Goal: Check status

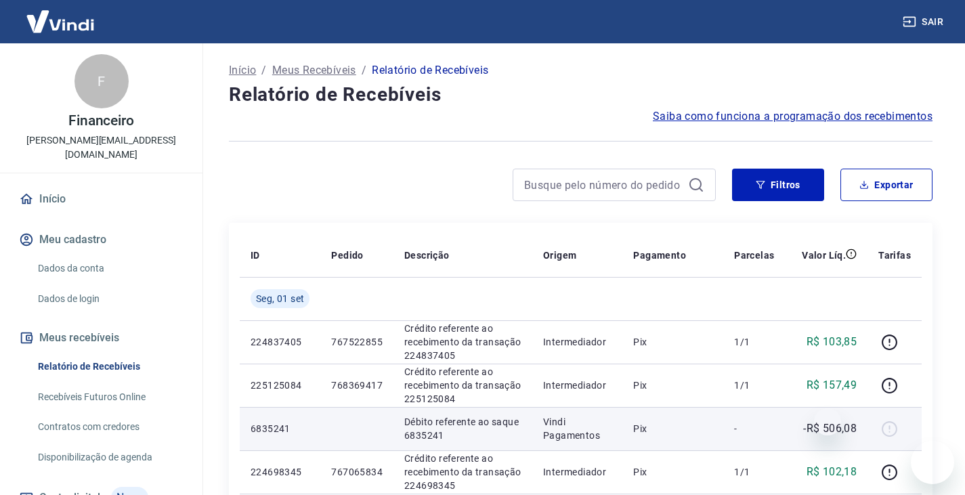
click at [375, 407] on td at bounding box center [356, 428] width 73 height 43
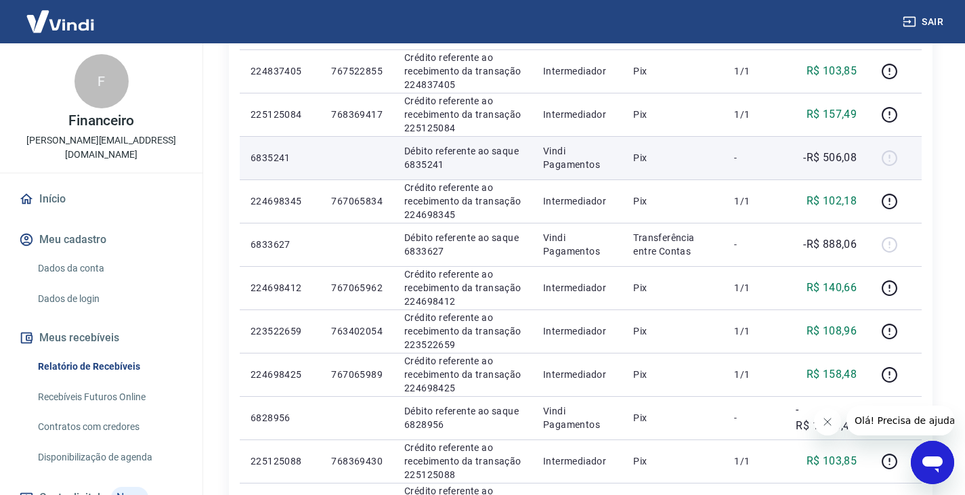
scroll to position [203, 0]
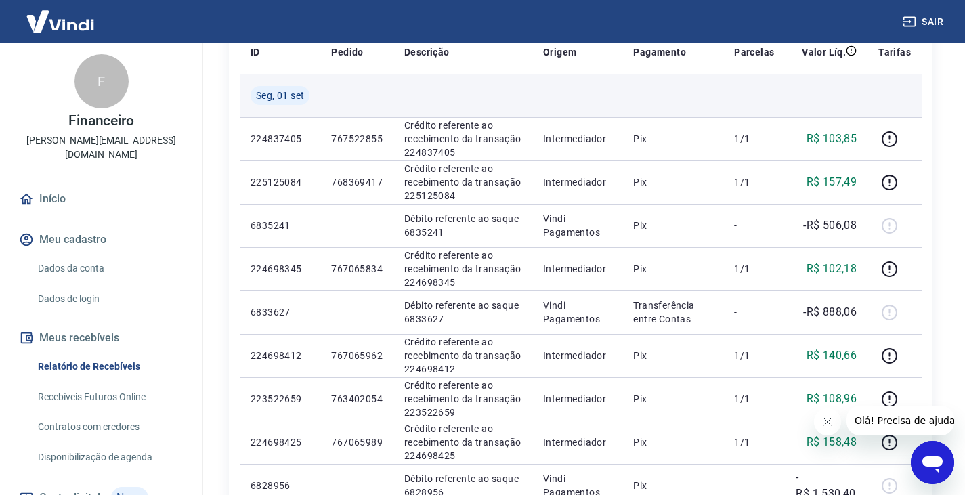
click at [581, 90] on td at bounding box center [577, 95] width 90 height 43
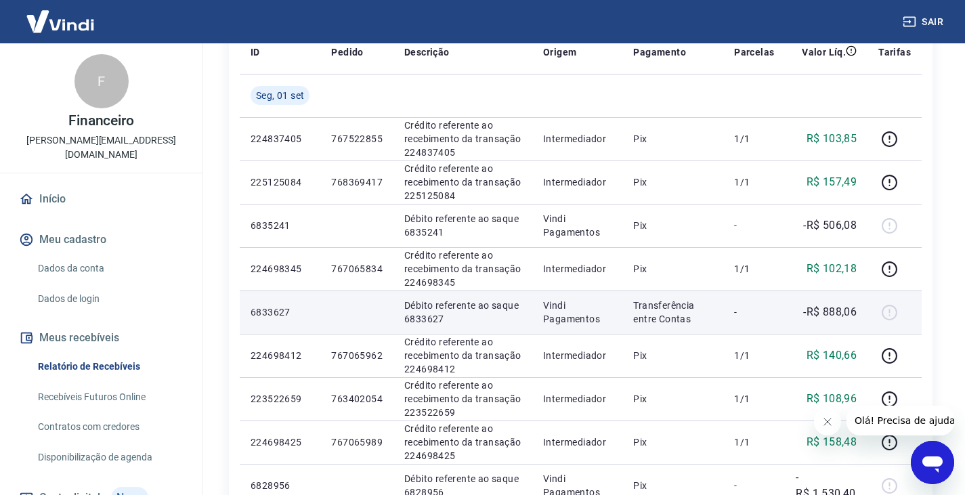
click at [343, 293] on td at bounding box center [356, 311] width 73 height 43
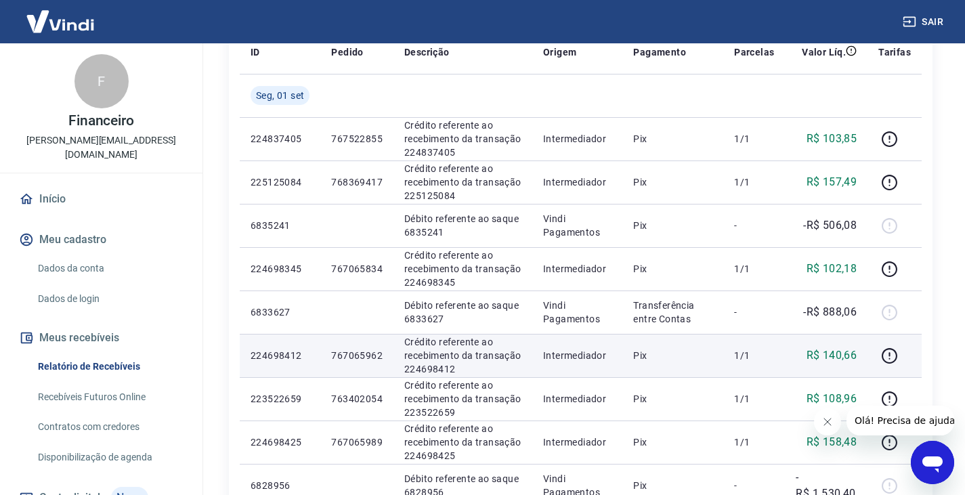
click at [363, 344] on td "767065962" at bounding box center [356, 355] width 73 height 43
click at [303, 366] on td "224698412" at bounding box center [280, 355] width 81 height 43
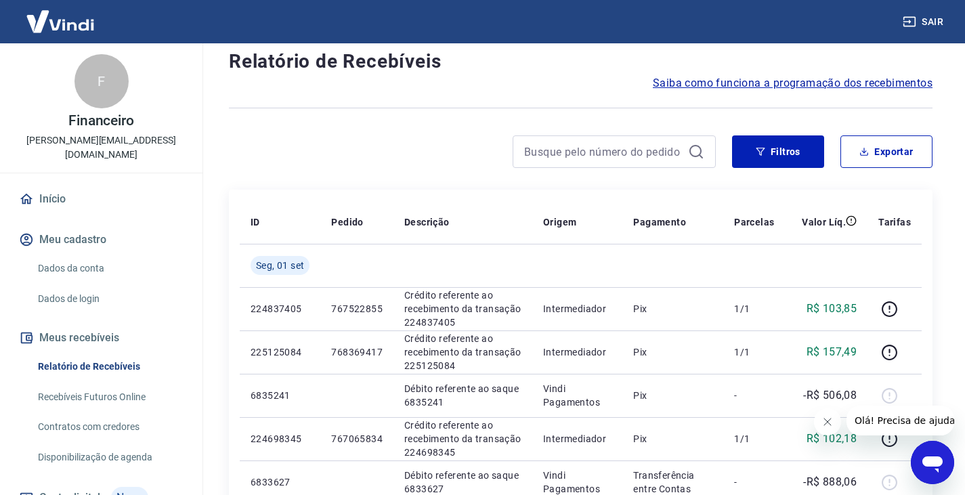
scroll to position [0, 0]
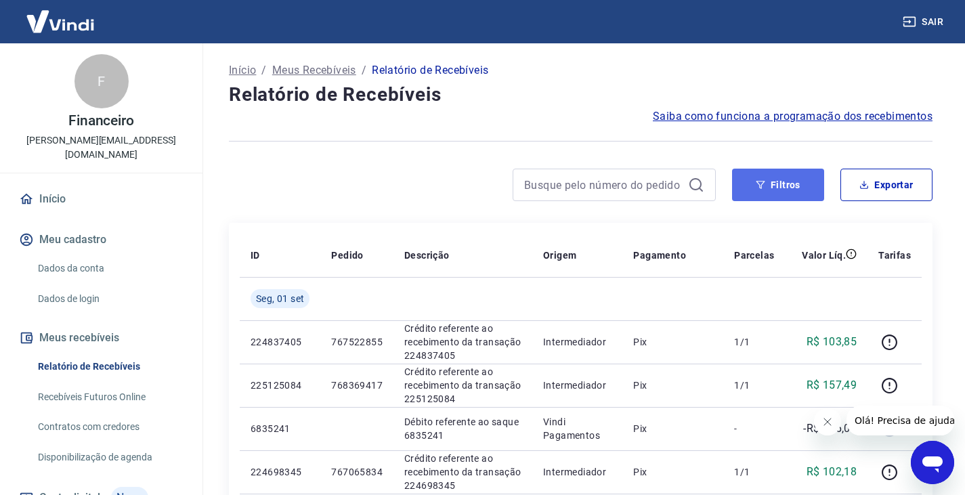
drag, startPoint x: 785, startPoint y: 186, endPoint x: 758, endPoint y: 194, distance: 28.3
click at [785, 186] on button "Filtros" at bounding box center [778, 185] width 92 height 33
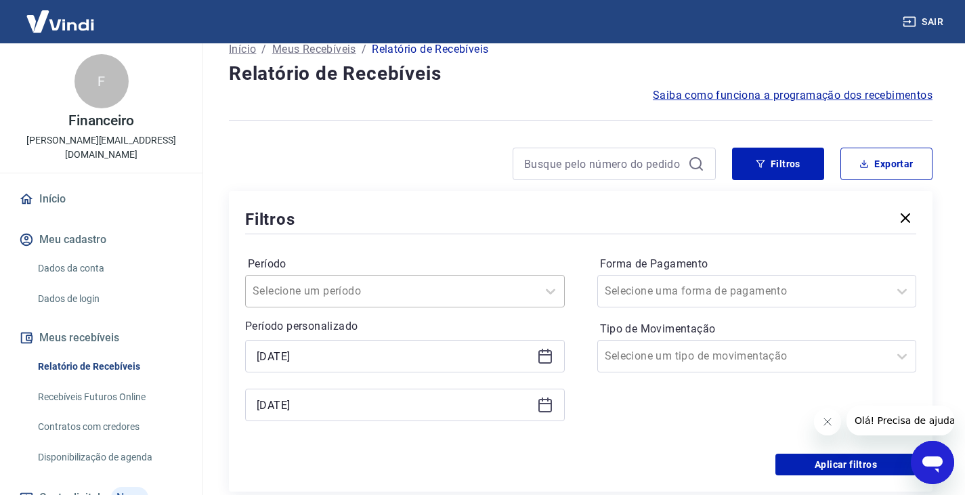
click at [402, 307] on div "Selecione um período" at bounding box center [405, 291] width 320 height 33
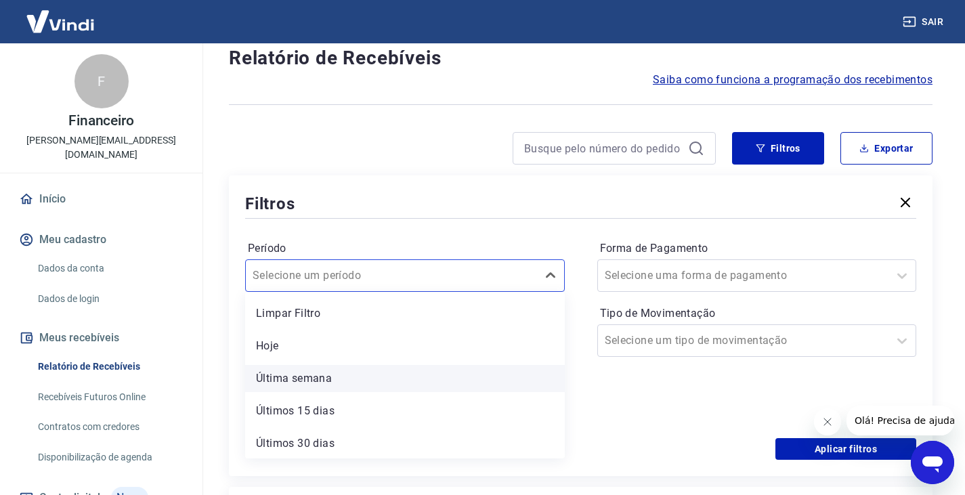
scroll to position [66, 0]
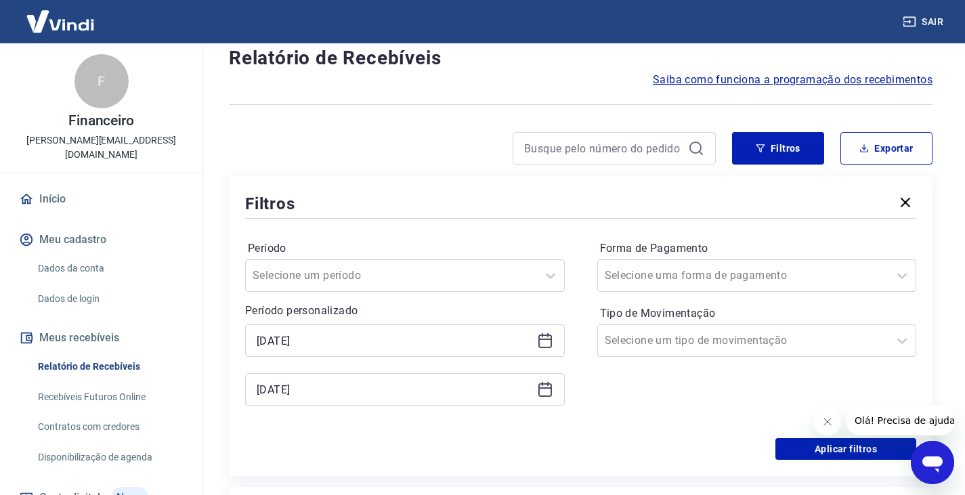
click at [683, 415] on div "Forma de Pagamento Selecione uma forma de pagamento Tipo de Movimentação Seleci…" at bounding box center [757, 330] width 320 height 184
click at [551, 390] on icon at bounding box center [545, 390] width 14 height 14
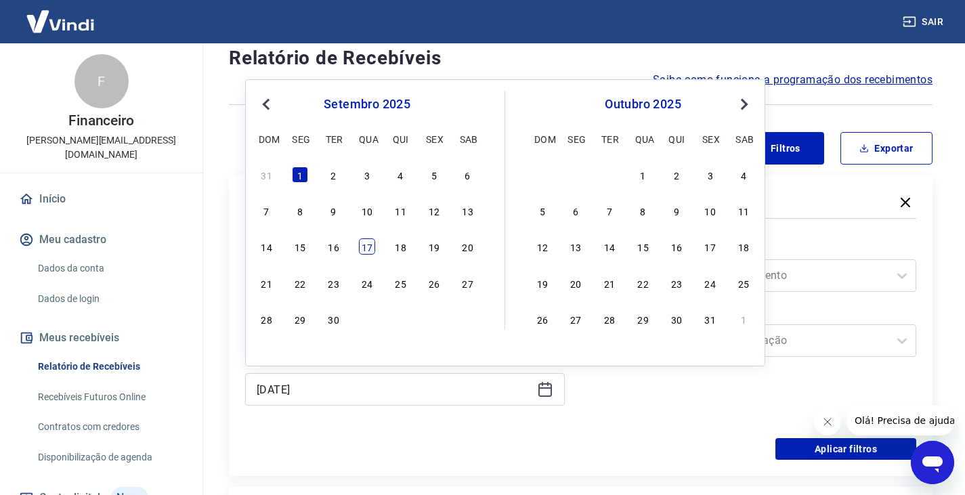
click at [364, 246] on div "17" at bounding box center [367, 246] width 16 height 16
click at [611, 423] on div "Período Selecione um período Período personalizado [DATE] [DATE] Previous Month…" at bounding box center [580, 329] width 671 height 217
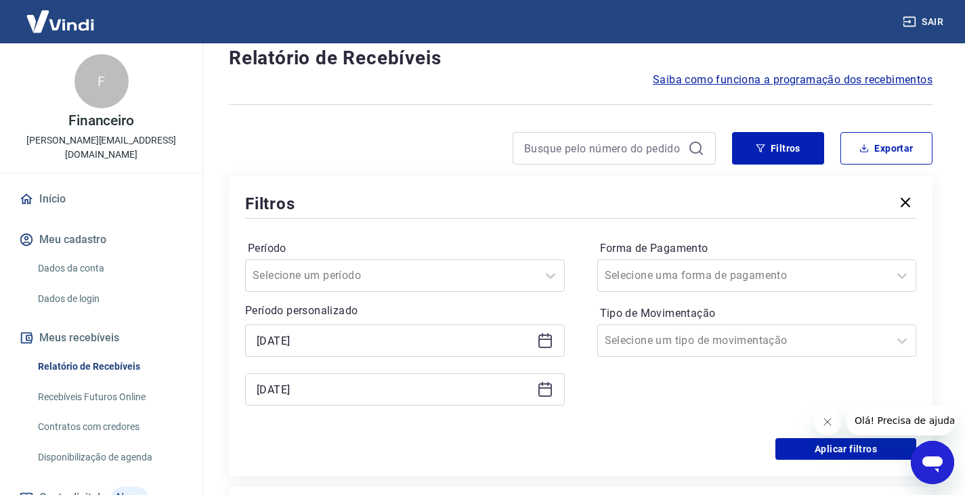
type input "[DATE]"
